Goal: Transaction & Acquisition: Purchase product/service

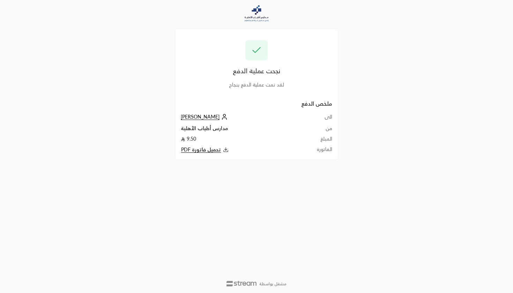
click at [421, 1] on div "نجحت عملية الدفع لقد تمت عملية الدفع بنجاح ملخص الدفع الى [PERSON_NAME] من مدار…" at bounding box center [256, 146] width 513 height 293
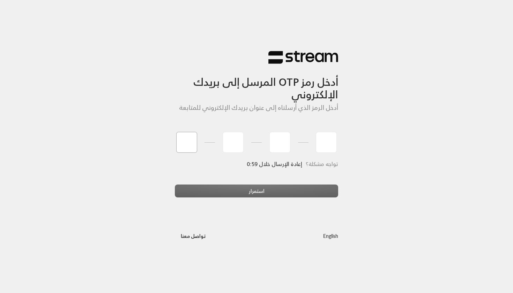
click at [186, 144] on input "tel" at bounding box center [186, 142] width 21 height 21
type input "8"
type input "4"
type input "1"
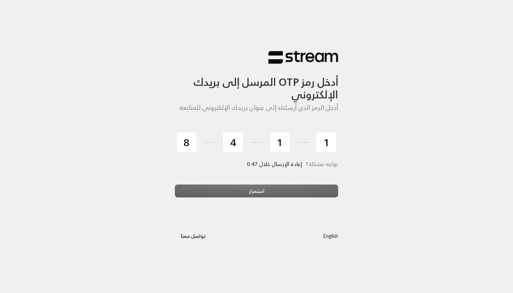
click at [195, 193] on div "استمرار" at bounding box center [256, 194] width 163 height 19
